Goal: Task Accomplishment & Management: Use online tool/utility

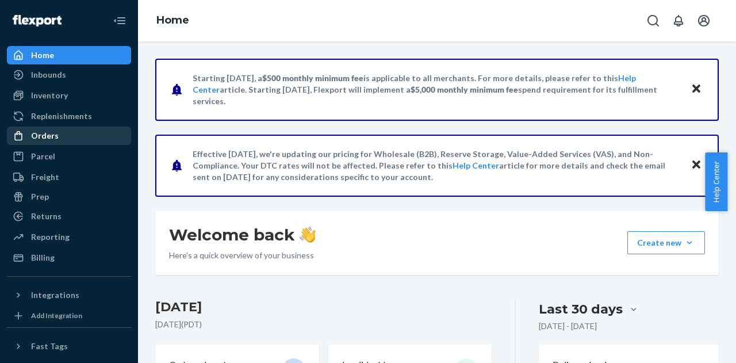
click at [41, 134] on div "Orders" at bounding box center [45, 135] width 28 height 11
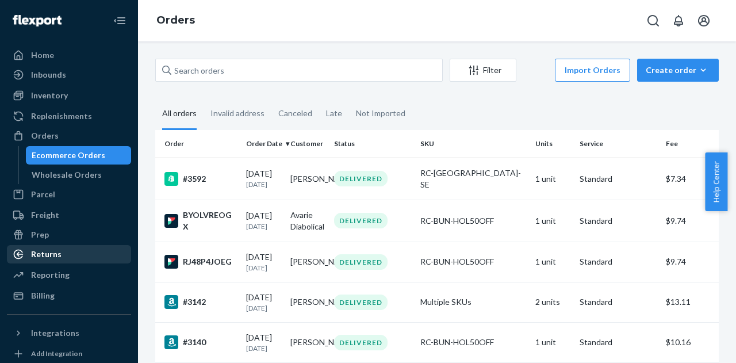
click at [60, 257] on div "Returns" at bounding box center [69, 254] width 122 height 16
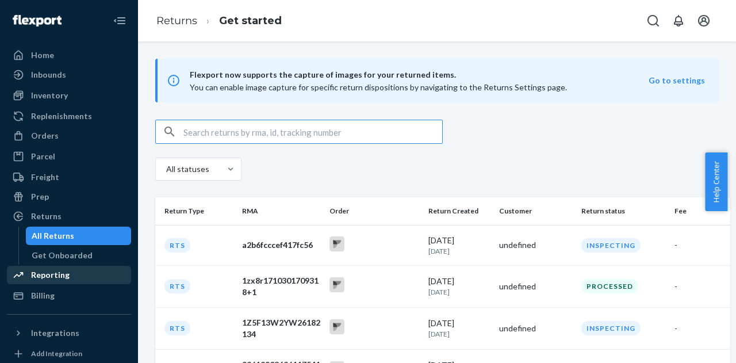
click at [53, 280] on div "Reporting" at bounding box center [50, 274] width 39 height 11
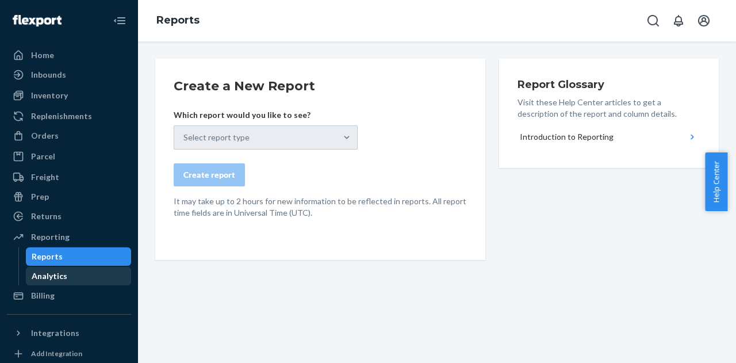
click at [84, 275] on div "Analytics" at bounding box center [78, 276] width 103 height 16
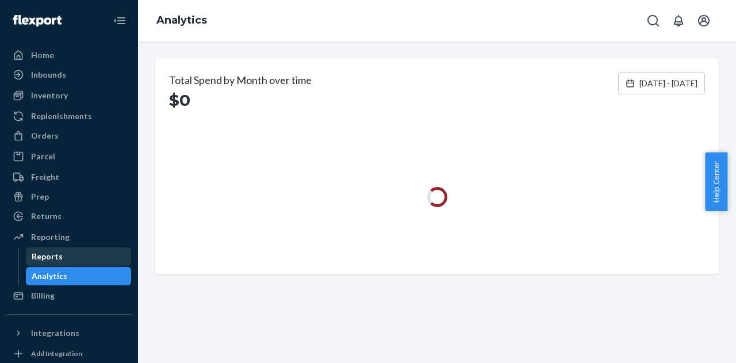
click at [59, 252] on div "Reports" at bounding box center [47, 256] width 31 height 11
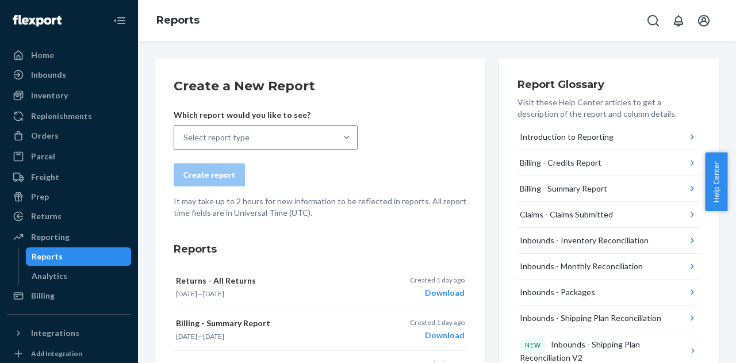
click at [328, 133] on div "Select report type" at bounding box center [255, 137] width 162 height 23
click at [184, 133] on input "Select report type" at bounding box center [183, 137] width 1 height 11
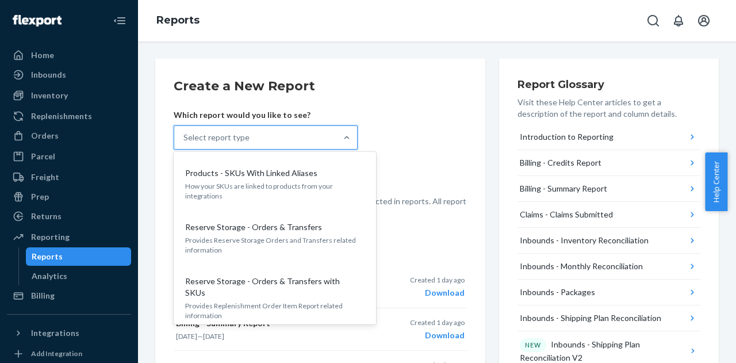
scroll to position [1160, 0]
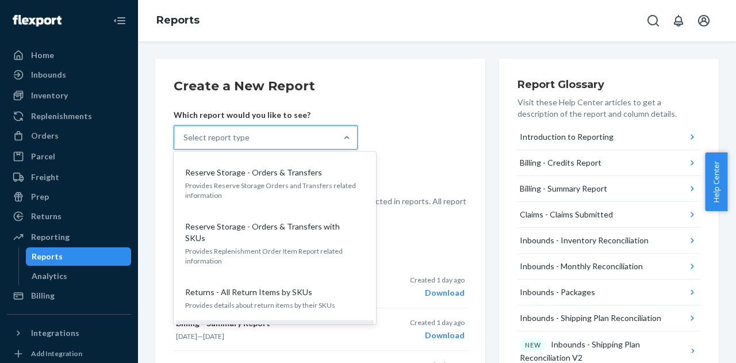
click at [228, 325] on div "Returns - All Returns Provides details about returns in a given date range" at bounding box center [275, 342] width 184 height 35
click at [184, 143] on input "option Returns - All Returns focused, 27 of 27. 27 results available. Use Up an…" at bounding box center [183, 137] width 1 height 11
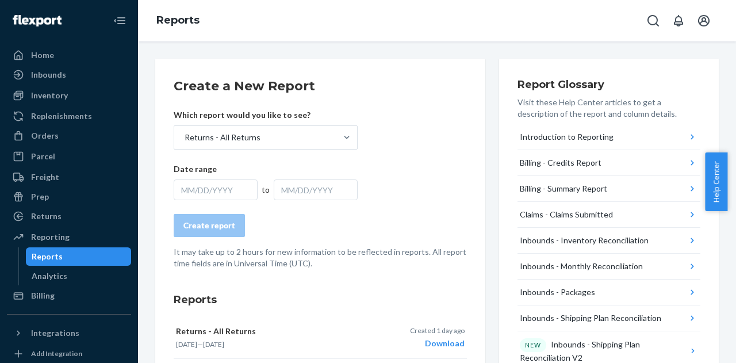
click at [207, 187] on div "MM/DD/YYYY" at bounding box center [216, 189] width 84 height 21
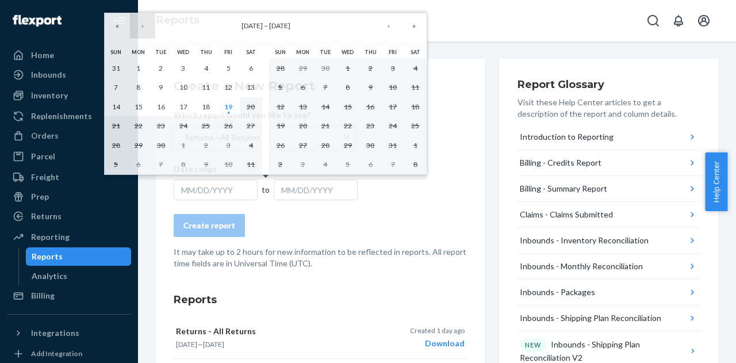
click at [142, 25] on button "‹" at bounding box center [142, 25] width 25 height 25
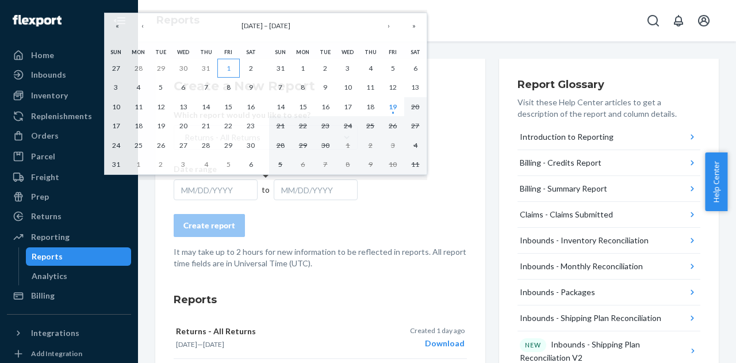
click at [229, 67] on abbr "1" at bounding box center [228, 68] width 4 height 9
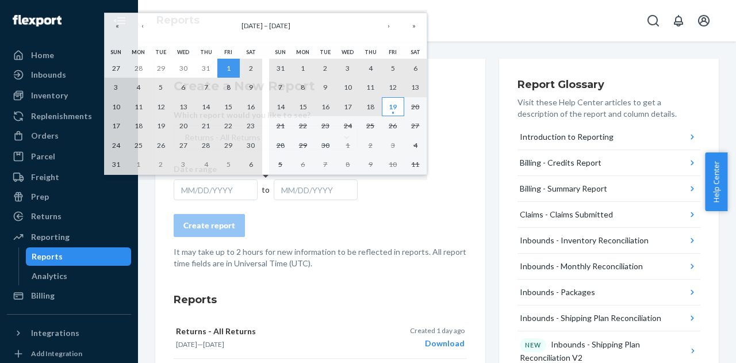
click at [390, 109] on abbr "19" at bounding box center [393, 106] width 8 height 9
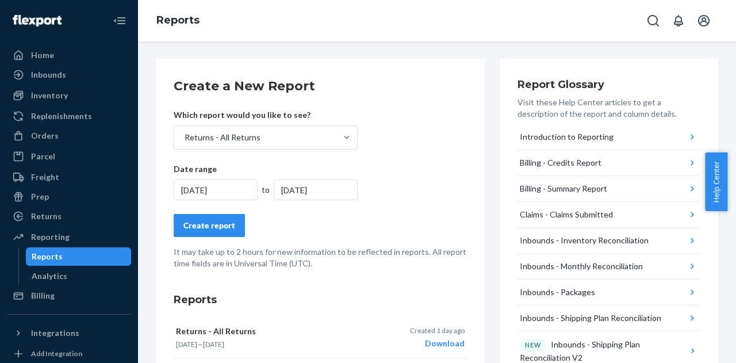
click at [210, 221] on div "Create report" at bounding box center [209, 225] width 52 height 11
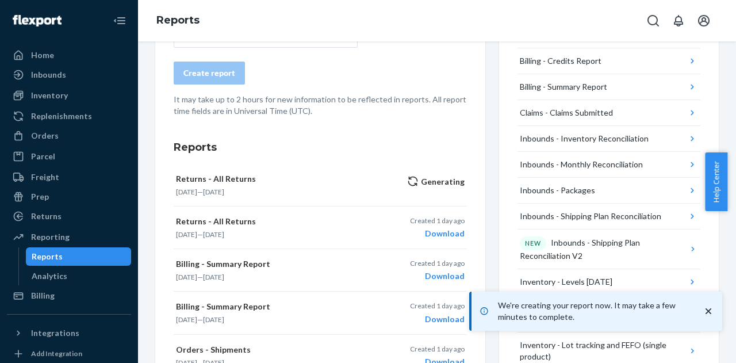
scroll to position [101, 0]
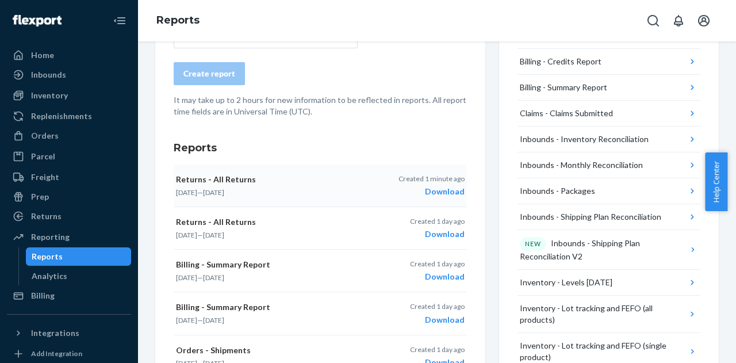
click at [430, 190] on div "Download" at bounding box center [431, 191] width 66 height 11
click at [29, 136] on div at bounding box center [22, 135] width 18 height 11
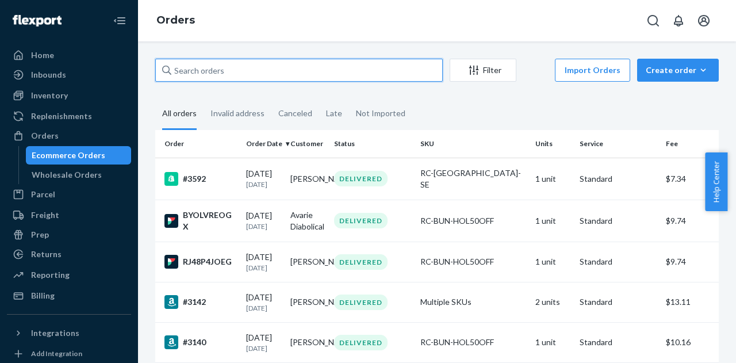
click at [283, 70] on input "text" at bounding box center [298, 70] width 287 height 23
paste input "1656033"
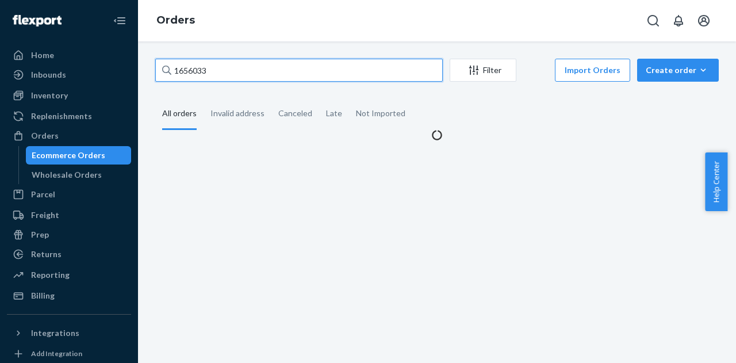
type input "1656033"
